Goal: Task Accomplishment & Management: Complete application form

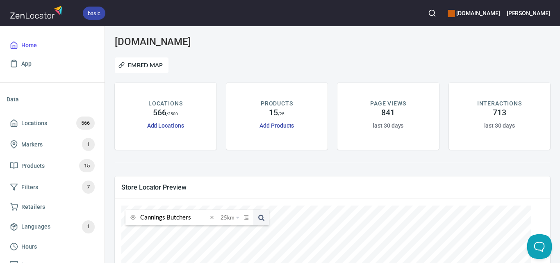
scroll to position [164, 0]
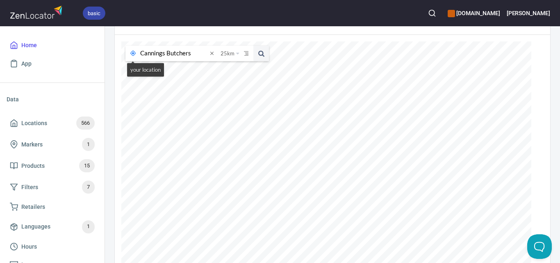
drag, startPoint x: 192, startPoint y: 54, endPoint x: 127, endPoint y: 56, distance: 65.1
click at [127, 56] on div "Cannings Butchers 25 km 25 kilometers 50 kilometers 100 kilometers 150 kilomete…" at bounding box center [196, 53] width 143 height 16
click at [66, 125] on span "Locations 566" at bounding box center [52, 122] width 85 height 13
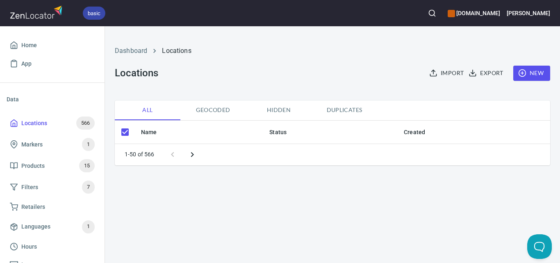
click at [531, 74] on span "New" at bounding box center [531, 73] width 24 height 10
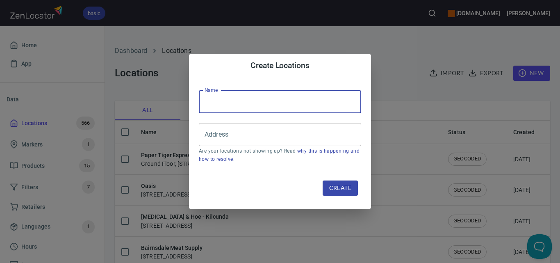
click at [247, 104] on input "text" at bounding box center [280, 101] width 162 height 23
checkbox input "false"
paste input "Cannings Butchers"
type input "Cannings Butchers"
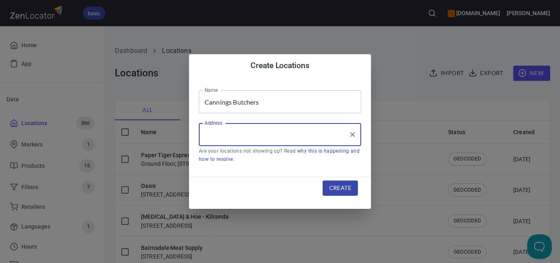
click at [283, 134] on input "Address" at bounding box center [273, 135] width 143 height 16
paste input "[STREET_ADDRESS]"
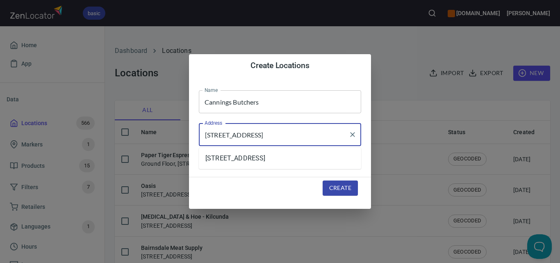
type input "[STREET_ADDRESS]"
click at [344, 186] on span "Create" at bounding box center [340, 188] width 22 height 10
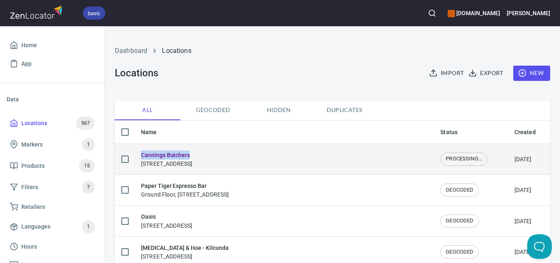
drag, startPoint x: 197, startPoint y: 150, endPoint x: 142, endPoint y: 155, distance: 54.7
click at [142, 155] on h6 "Cannings Butchers" at bounding box center [166, 154] width 51 height 9
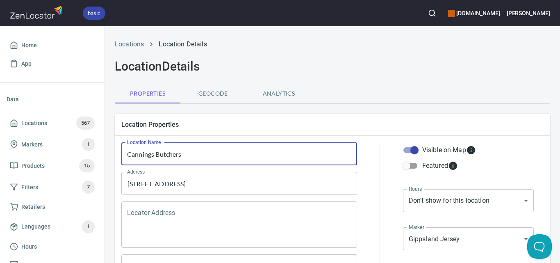
drag, startPoint x: 217, startPoint y: 157, endPoint x: 107, endPoint y: 154, distance: 109.8
click at [441, 9] on button "button" at bounding box center [432, 13] width 18 height 18
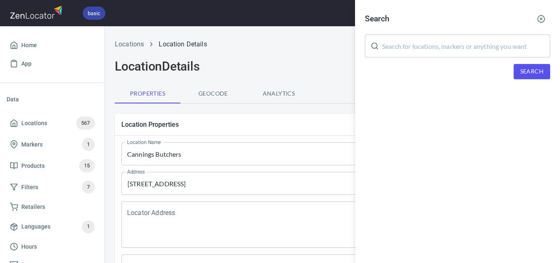
click at [441, 39] on input "text" at bounding box center [466, 45] width 168 height 23
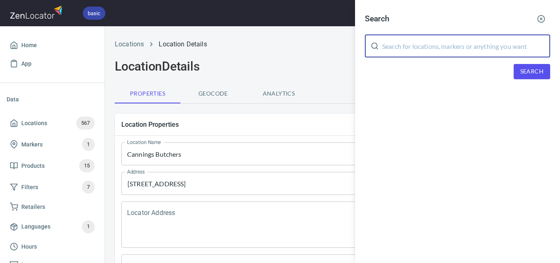
paste input "Champions [PERSON_NAME]"
type input "Champions [PERSON_NAME]"
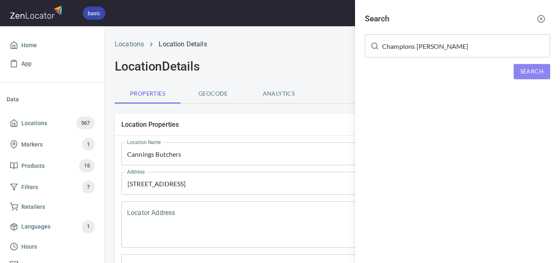
click at [533, 67] on span "Search" at bounding box center [531, 71] width 23 height 10
click at [224, 117] on div at bounding box center [280, 131] width 560 height 263
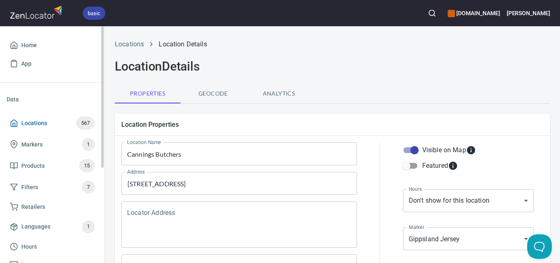
click at [40, 125] on span "Locations" at bounding box center [34, 123] width 26 height 10
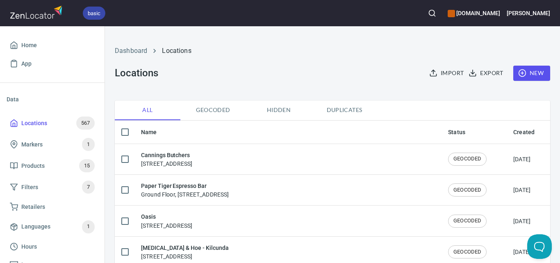
click at [532, 73] on span "New" at bounding box center [531, 73] width 24 height 10
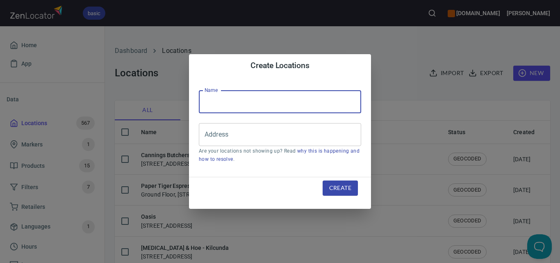
click at [264, 103] on input "text" at bounding box center [280, 101] width 162 height 23
paste input "Champions [PERSON_NAME]"
type input "Champions [PERSON_NAME]"
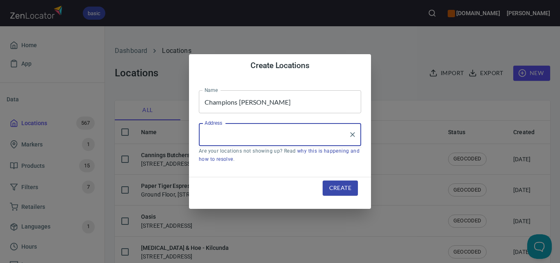
click at [276, 130] on input "Address" at bounding box center [273, 135] width 143 height 16
paste input "[STREET_ADDRESS]"
type input "[STREET_ADDRESS]"
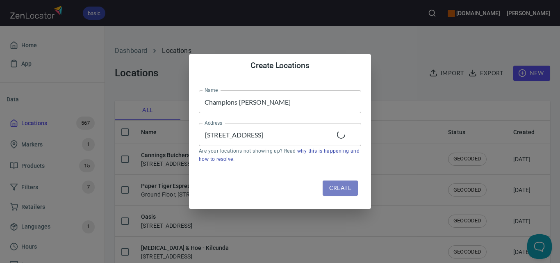
scroll to position [0, 0]
click at [338, 190] on span "Create" at bounding box center [340, 188] width 22 height 10
